Goal: Book appointment/travel/reservation

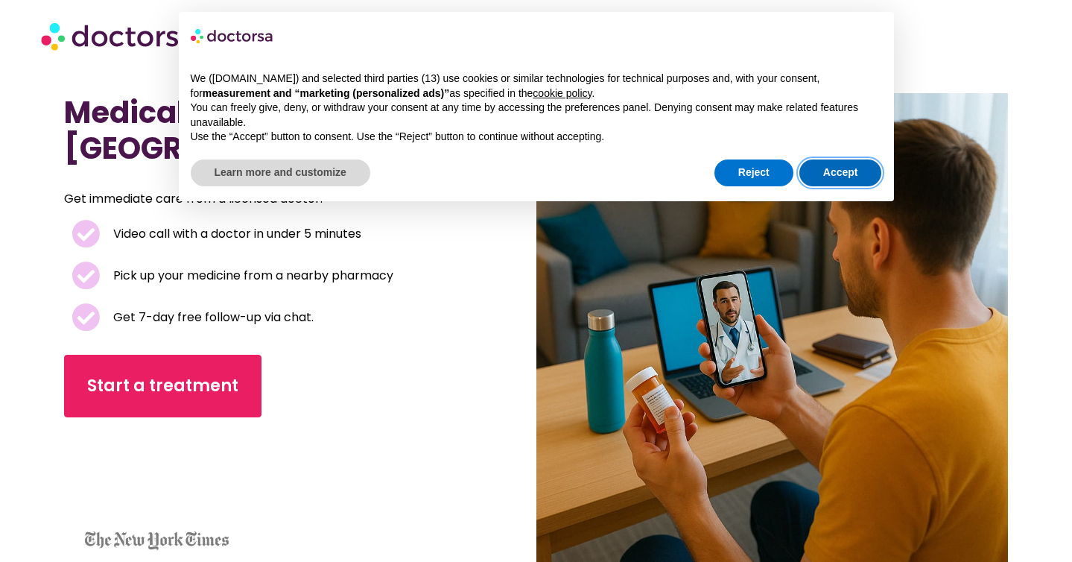
click at [861, 180] on button "Accept" at bounding box center [840, 172] width 83 height 27
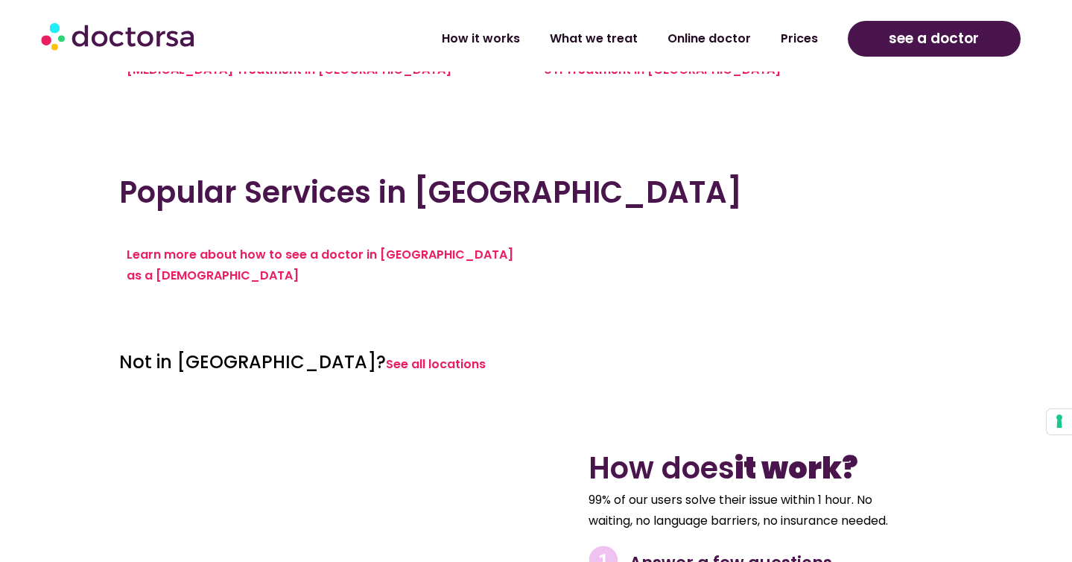
scroll to position [1556, 0]
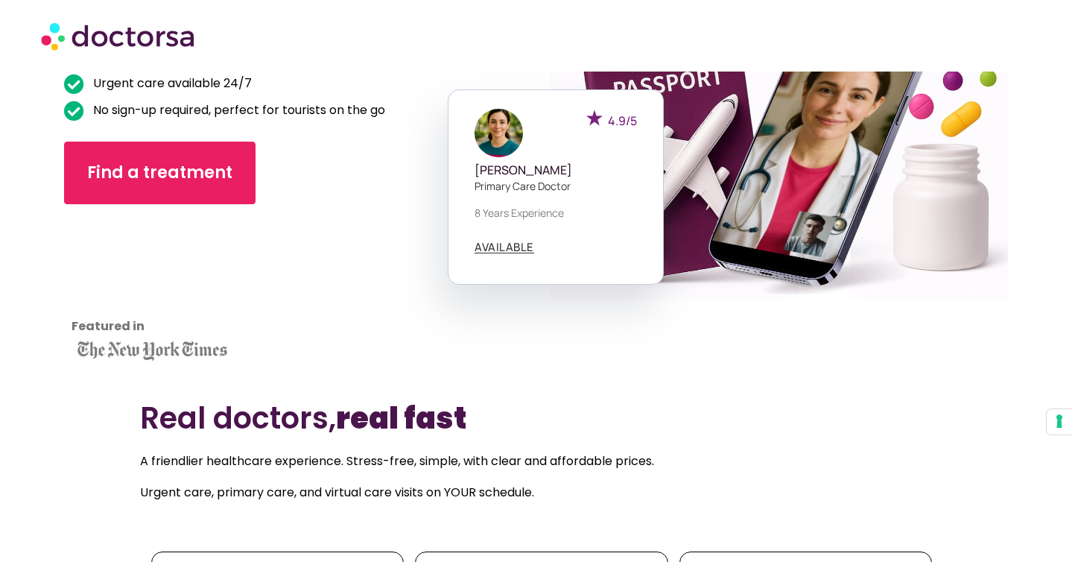
scroll to position [252, 0]
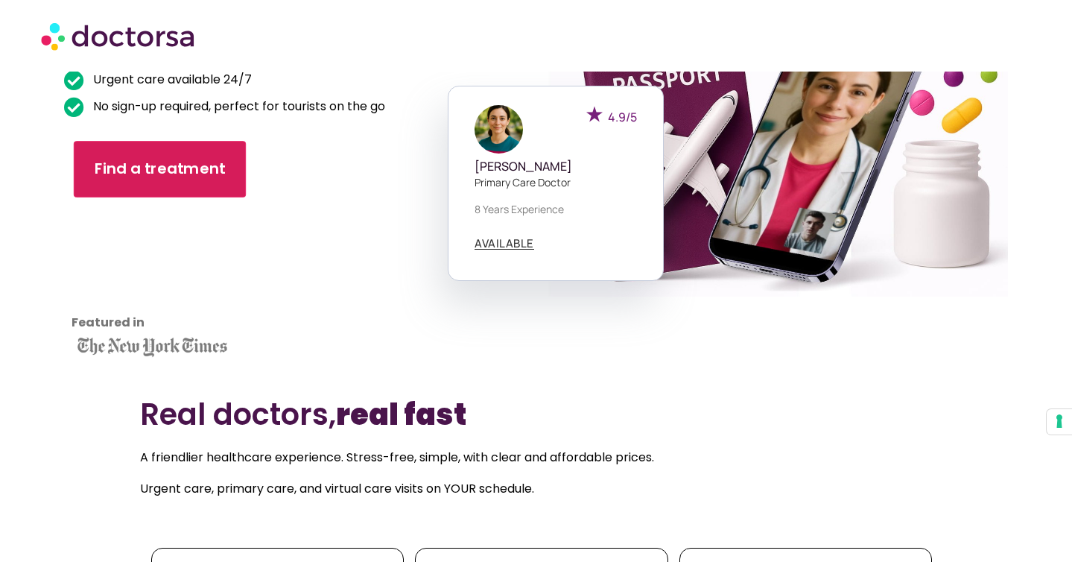
click at [162, 168] on span "Find a treatment" at bounding box center [160, 170] width 131 height 22
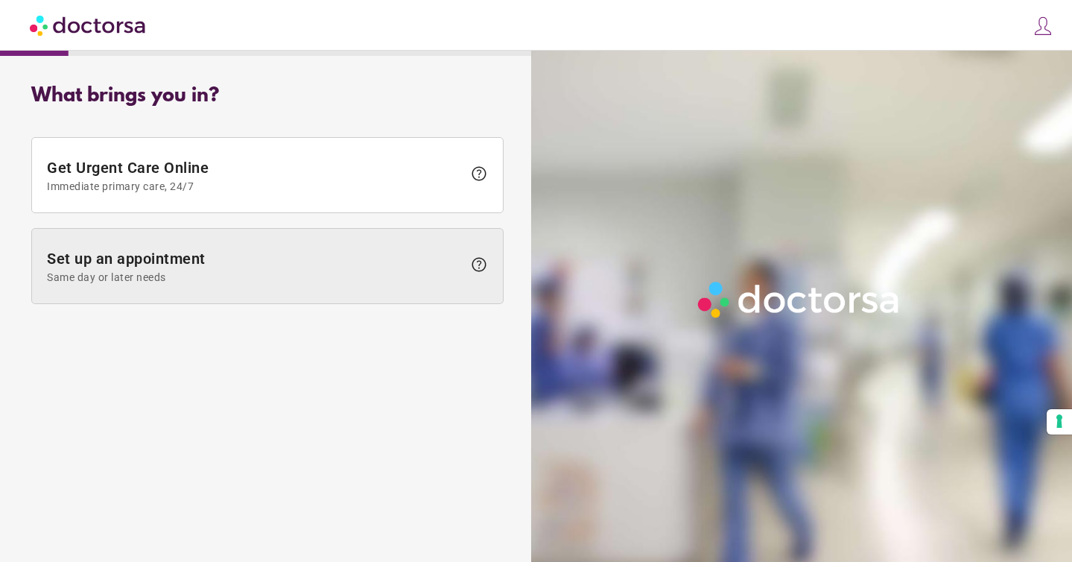
click at [320, 272] on span "Same day or later needs" at bounding box center [255, 277] width 416 height 12
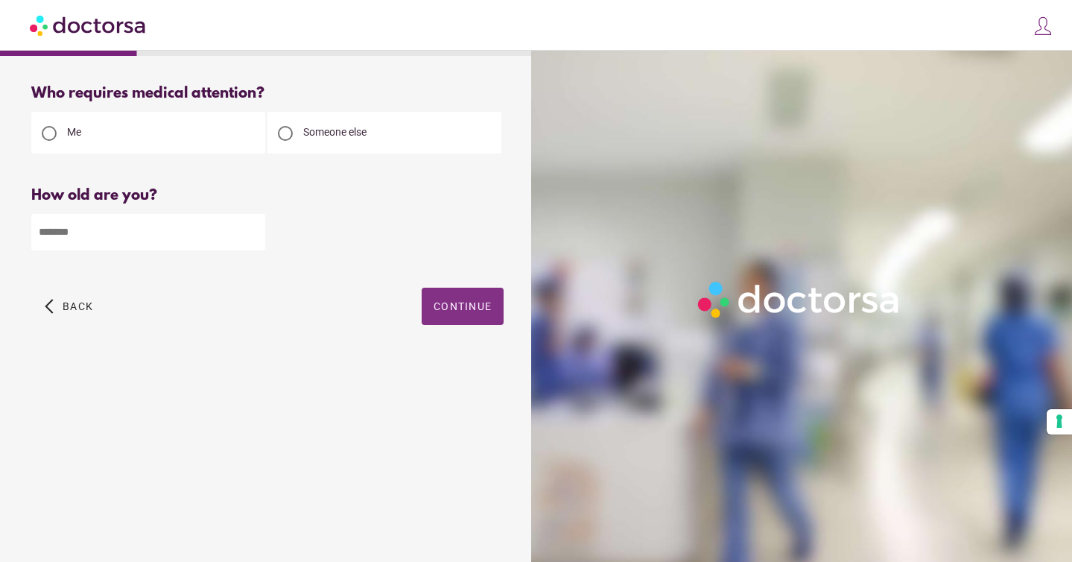
click at [446, 308] on span "Continue" at bounding box center [463, 306] width 58 height 12
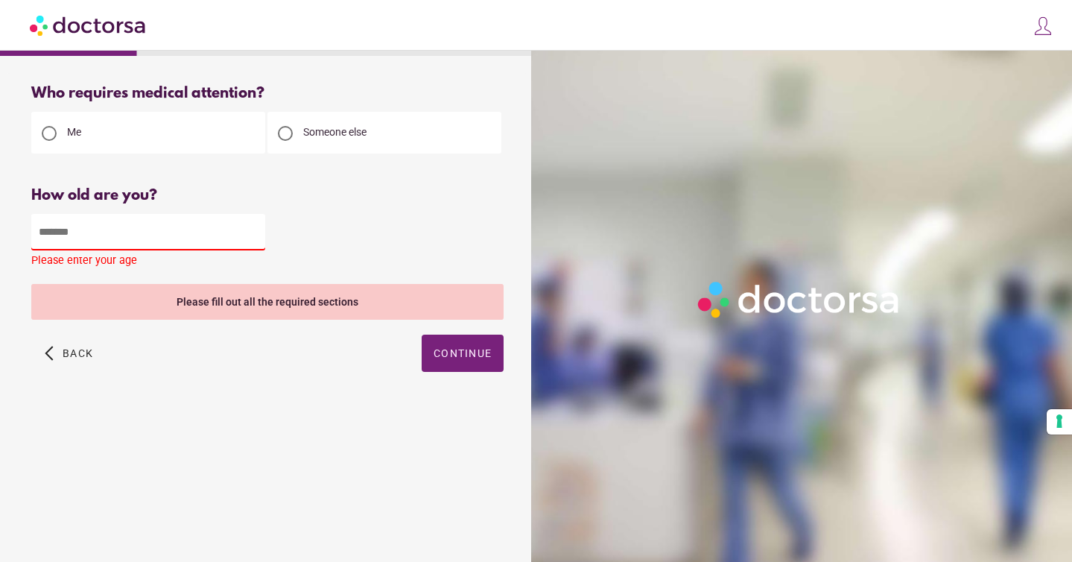
click at [215, 239] on input "number" at bounding box center [148, 232] width 234 height 37
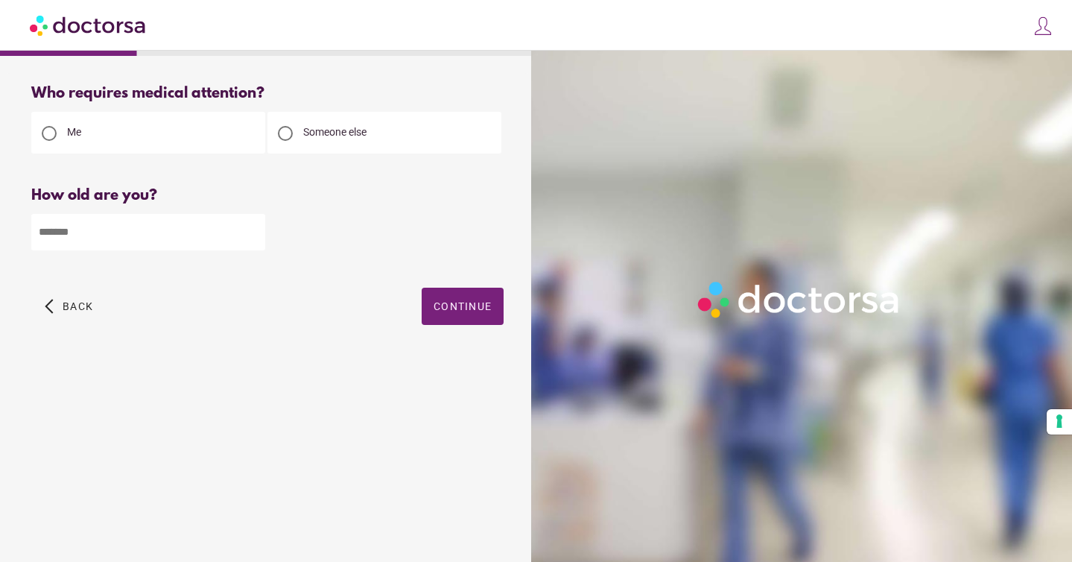
type input "**"
click at [466, 314] on span "button" at bounding box center [463, 306] width 82 height 37
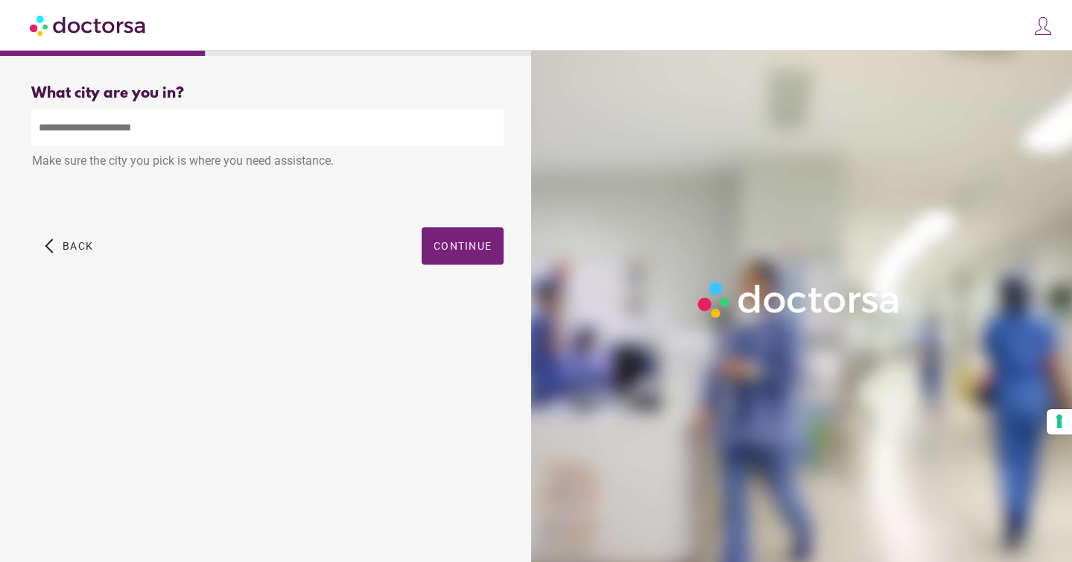
click at [291, 136] on input "text" at bounding box center [267, 128] width 472 height 37
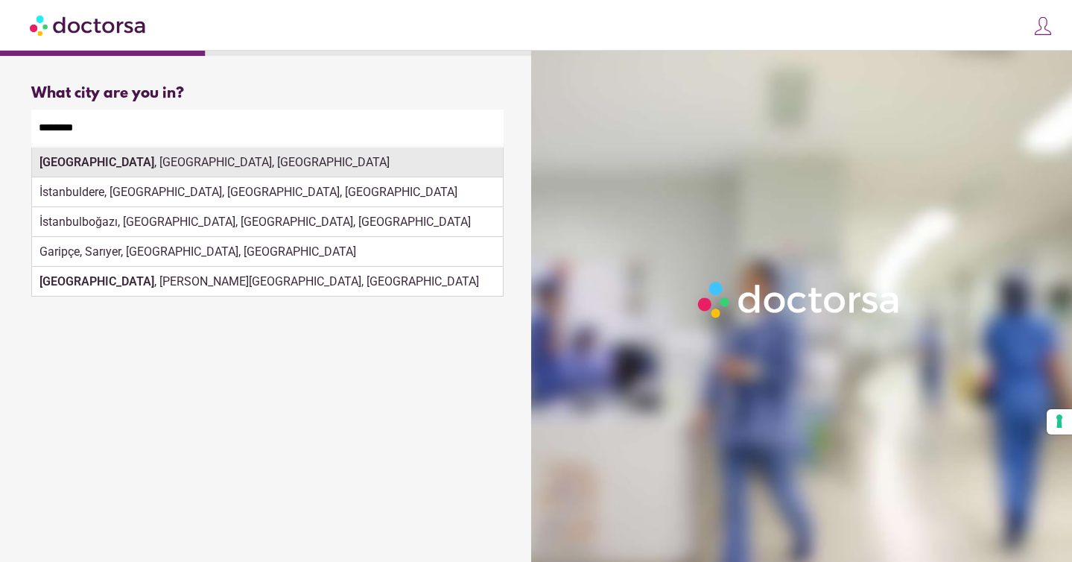
click at [369, 162] on div "[GEOGRAPHIC_DATA] , [GEOGRAPHIC_DATA], [GEOGRAPHIC_DATA]" at bounding box center [267, 163] width 471 height 30
type input "**********"
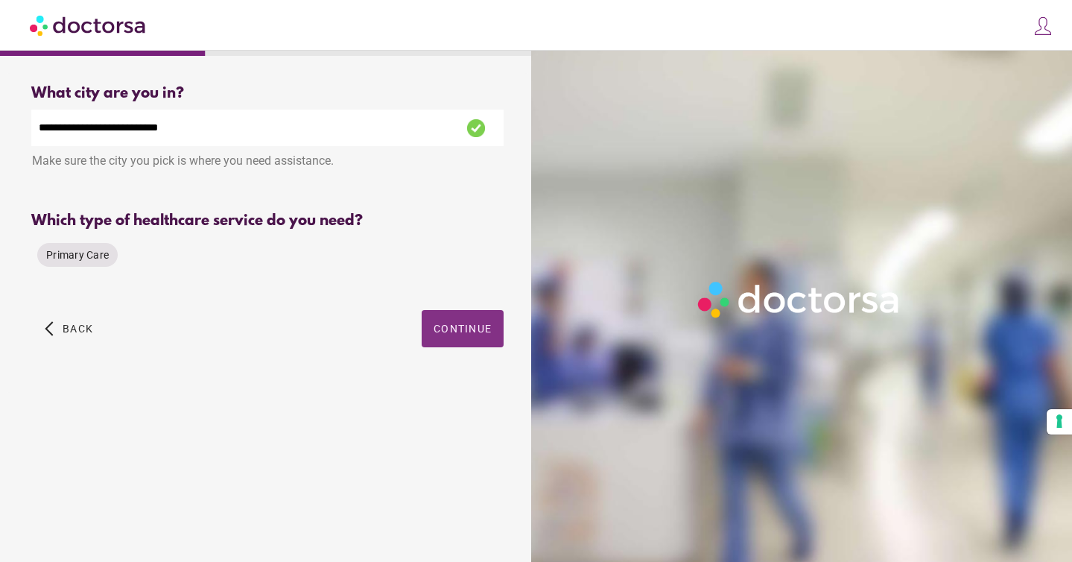
click at [457, 324] on span "Continue" at bounding box center [463, 329] width 58 height 12
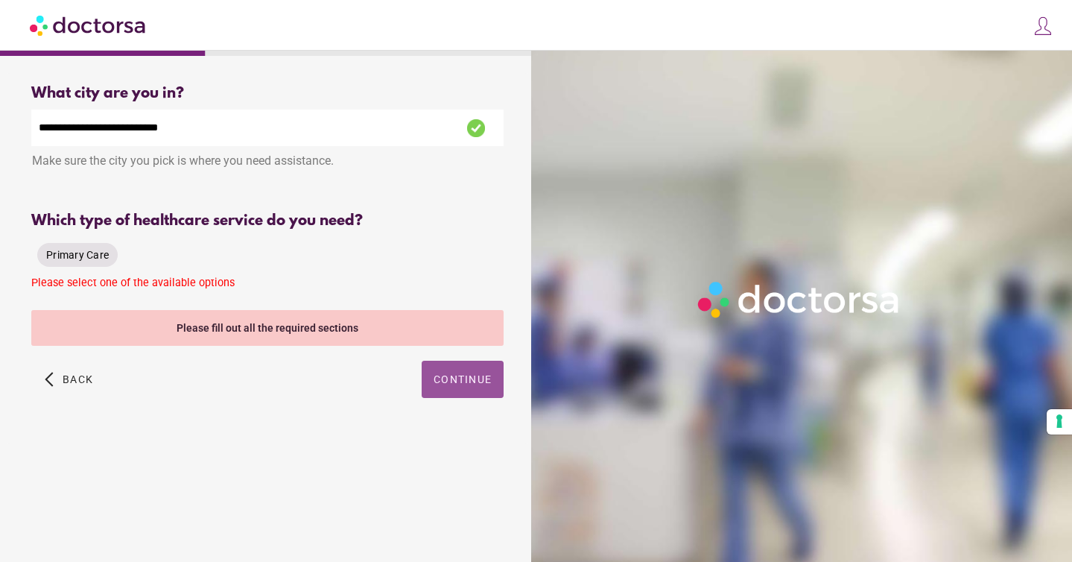
click at [66, 255] on span "Primary Care" at bounding box center [77, 255] width 63 height 12
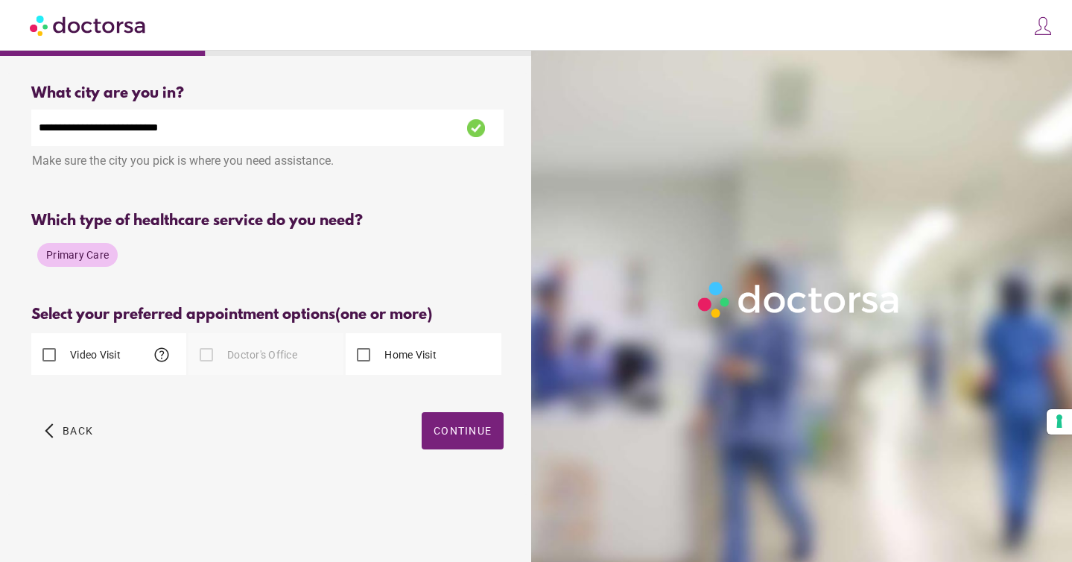
click at [117, 359] on label "Video Visit" at bounding box center [94, 354] width 54 height 15
click at [463, 428] on span "Continue" at bounding box center [463, 431] width 58 height 12
